Goal: Check status: Check status

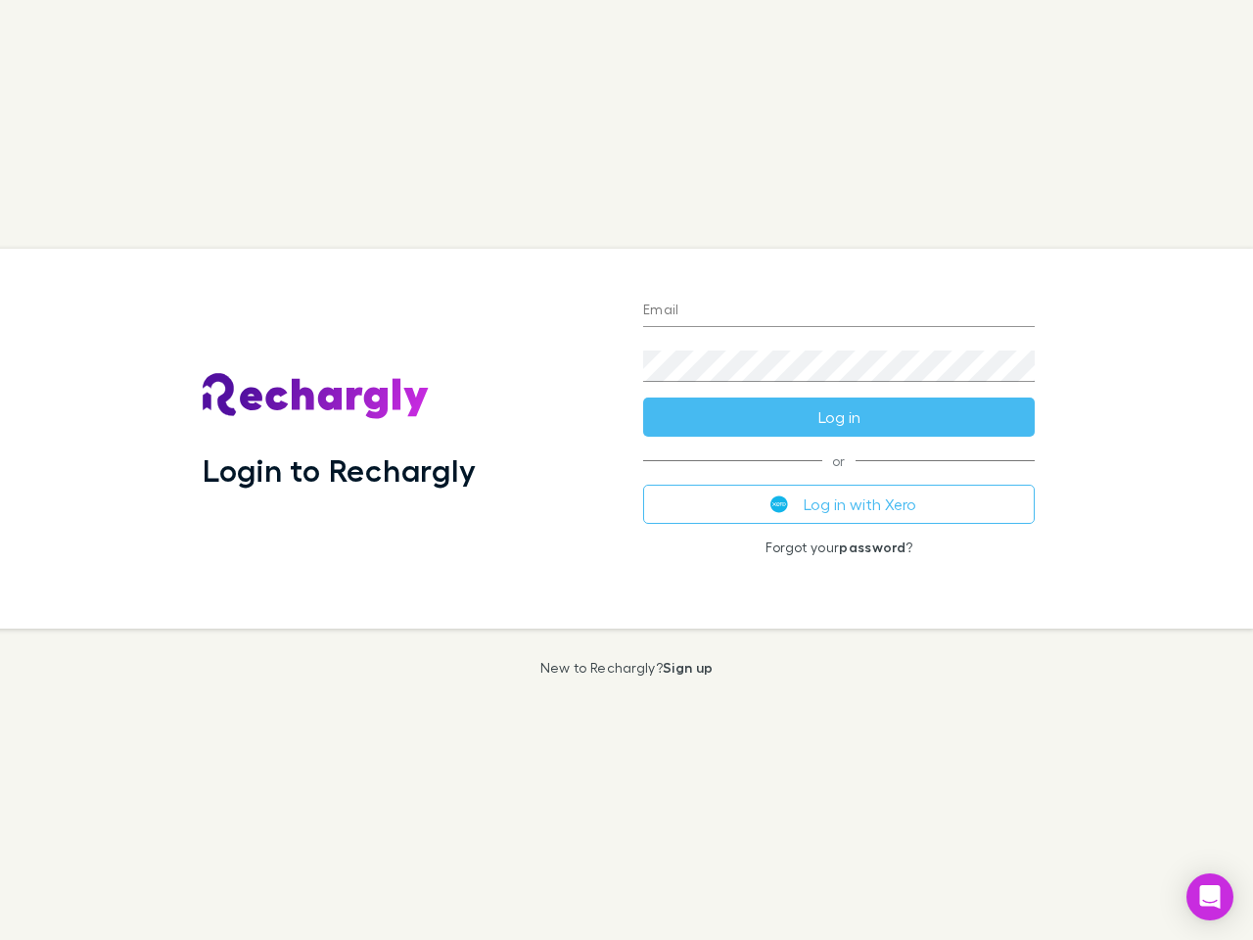
click at [626, 470] on div "Login to Rechargly" at bounding box center [407, 439] width 441 height 380
click at [839, 311] on input "Email" at bounding box center [839, 311] width 392 height 31
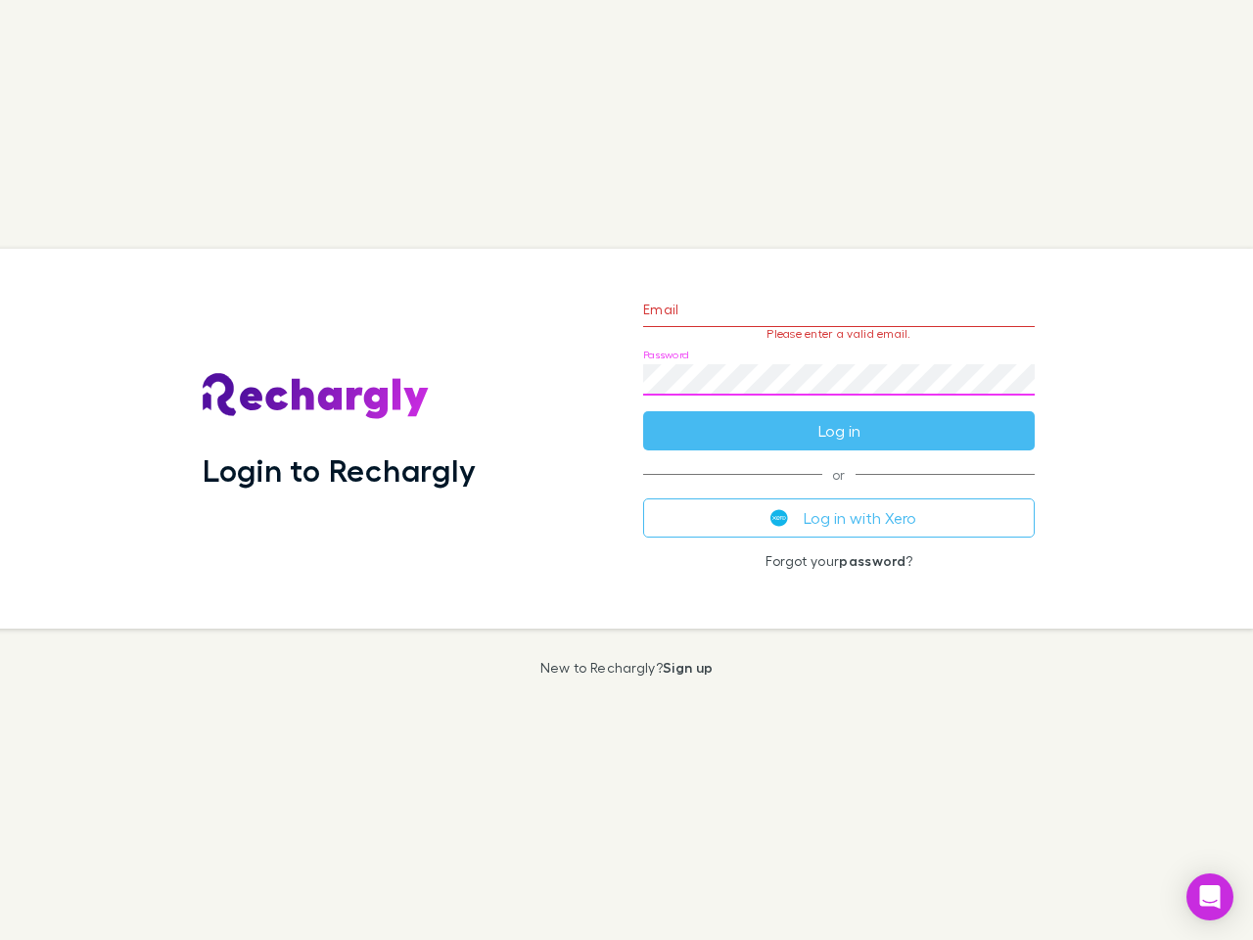
click at [839, 417] on form "Email Please enter a valid email. Password Log in" at bounding box center [839, 365] width 392 height 170
click at [839, 504] on div "Email Please enter a valid email. Password Log in or Log in with Xero Forgot yo…" at bounding box center [838, 439] width 423 height 380
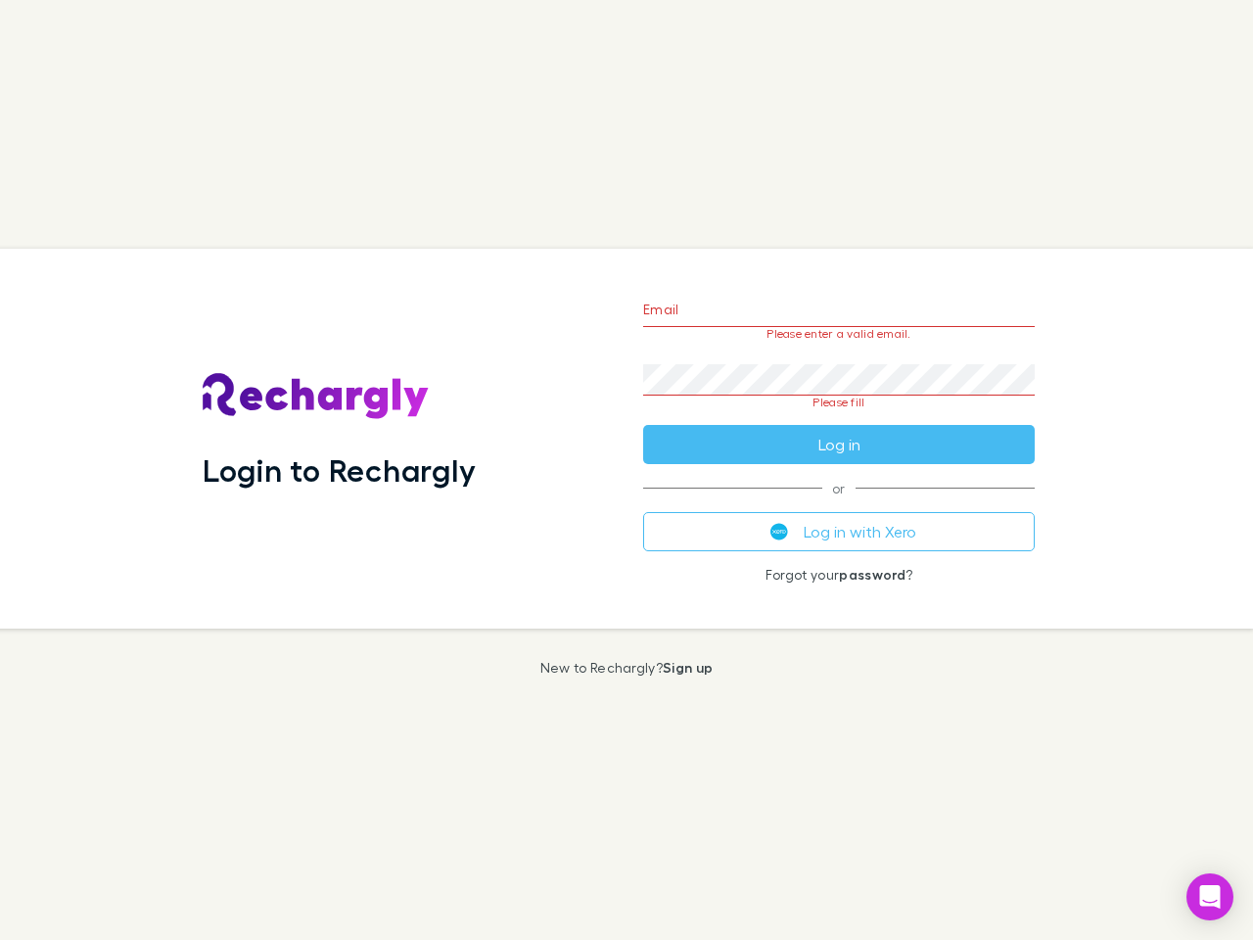
click at [1210, 897] on icon "Open Intercom Messenger" at bounding box center [1210, 896] width 21 height 23
